Goal: Find specific page/section: Locate item on page

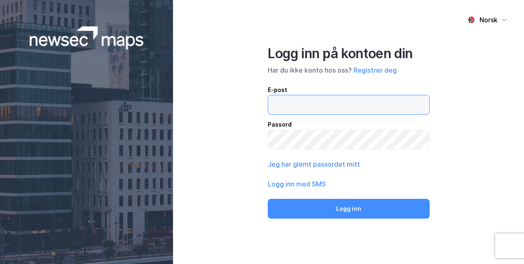
click at [318, 103] on input "email" at bounding box center [348, 104] width 161 height 19
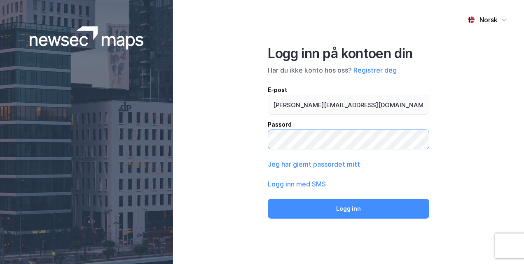
click at [268, 199] on button "Logg inn" at bounding box center [349, 209] width 162 height 20
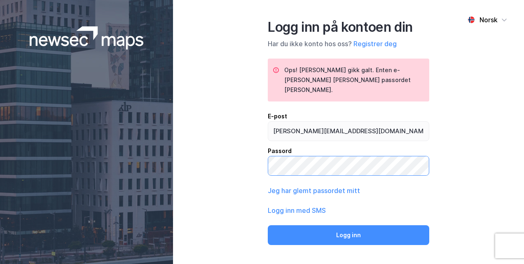
click at [268, 225] on button "Logg inn" at bounding box center [349, 235] width 162 height 20
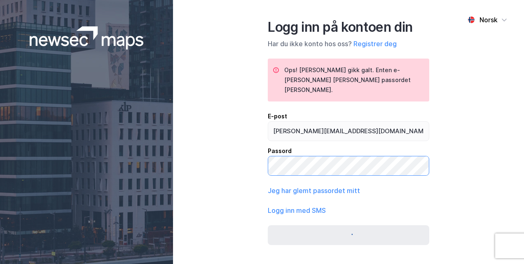
click at [268, 225] on button "submit" at bounding box center [349, 235] width 162 height 20
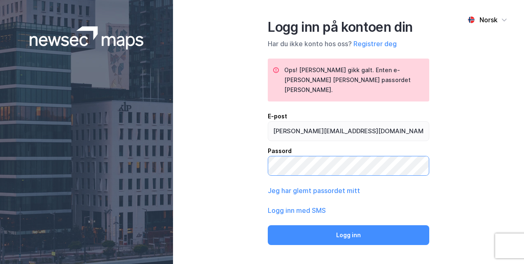
click at [267, 163] on div "Norsk Logg inn på kontoen din Har du ikke konto hos oss? Registrer deg Ops! [PE…" at bounding box center [348, 132] width 351 height 264
click at [268, 225] on button "Logg inn" at bounding box center [349, 235] width 162 height 20
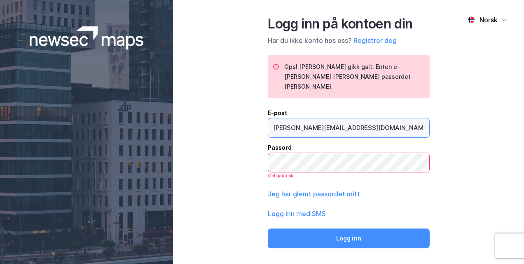
click at [330, 124] on input "[PERSON_NAME][EMAIL_ADDRESS][DOMAIN_NAME]" at bounding box center [348, 127] width 161 height 19
click at [306, 123] on input "[PERSON_NAME][EMAIL_ADDRESS][PERSON_NAME][DOMAIN_NAME]" at bounding box center [348, 127] width 161 height 19
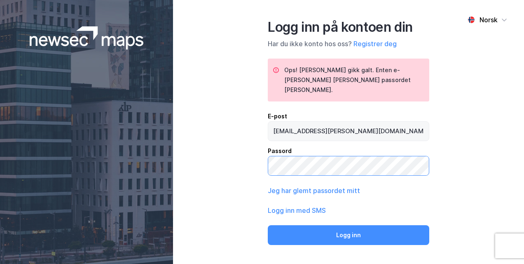
click at [268, 225] on button "Logg inn" at bounding box center [349, 235] width 162 height 20
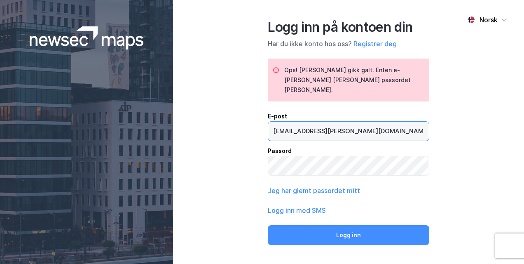
click at [304, 125] on input "[EMAIL_ADDRESS][PERSON_NAME][DOMAIN_NAME]" at bounding box center [348, 131] width 161 height 19
type input "[PERSON_NAME][EMAIL_ADDRESS][PERSON_NAME][DOMAIN_NAME]"
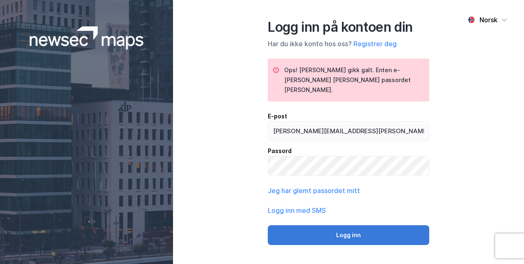
click at [333, 227] on button "Logg inn" at bounding box center [349, 235] width 162 height 20
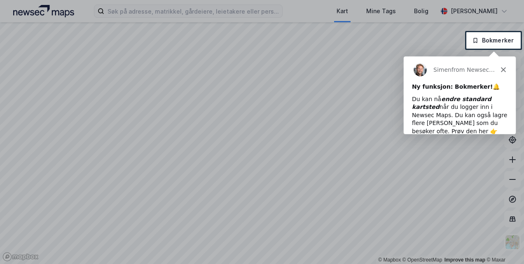
click at [504, 70] on polygon "Close" at bounding box center [502, 69] width 5 height 5
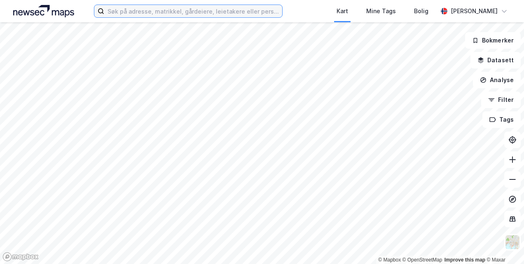
click at [173, 14] on input at bounding box center [193, 11] width 178 height 12
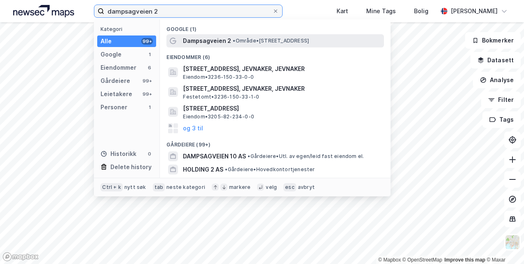
type input "dampsagveien 2"
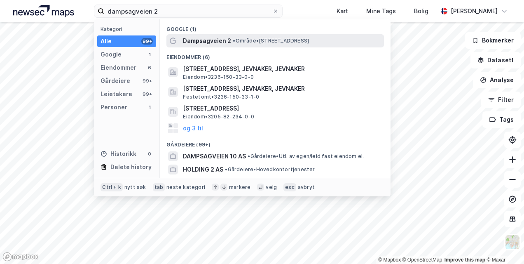
click at [225, 42] on span "Dampsagveien 2" at bounding box center [207, 41] width 48 height 10
